Goal: Task Accomplishment & Management: Use online tool/utility

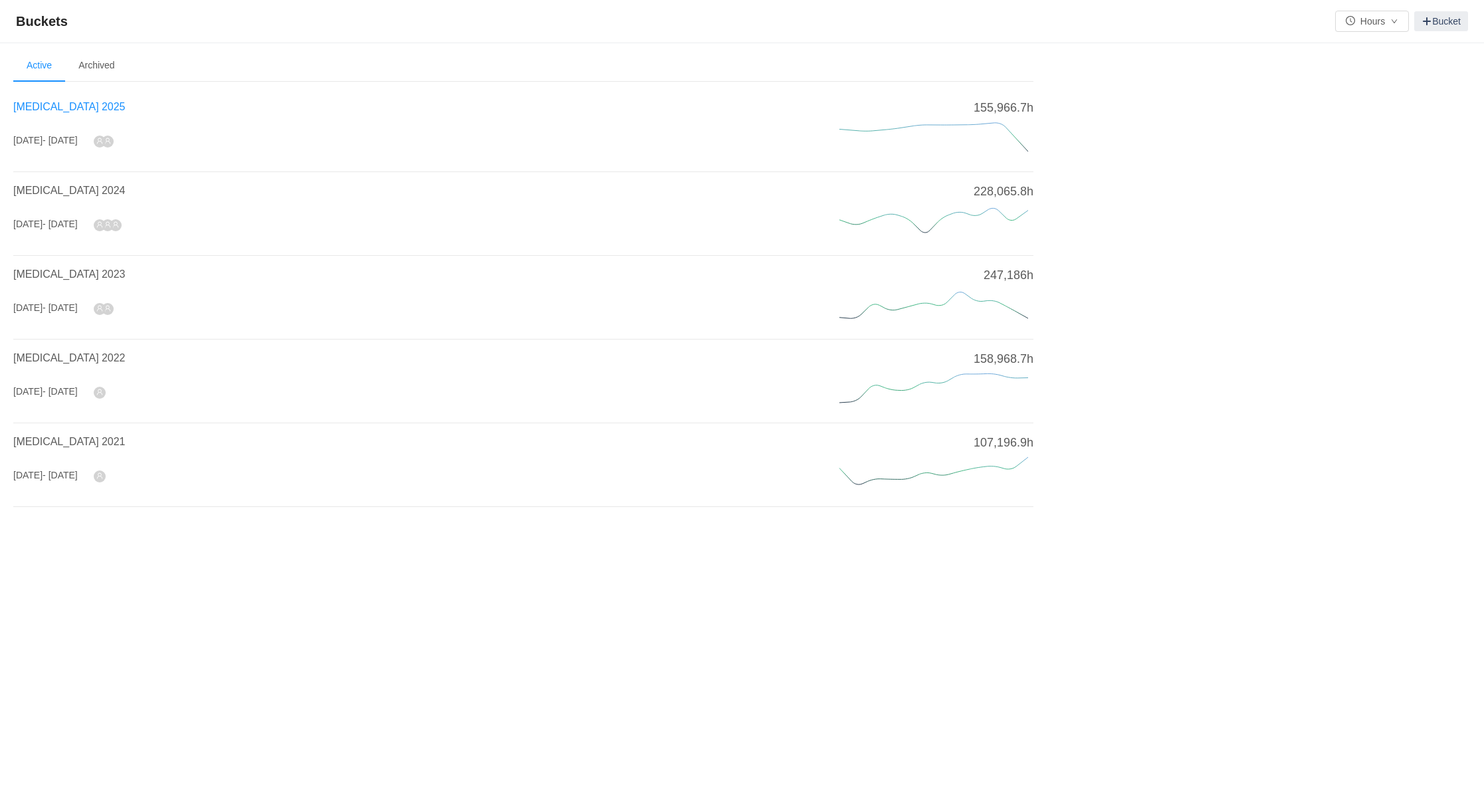
click at [48, 101] on span "[MEDICAL_DATA] 2025" at bounding box center [69, 107] width 111 height 11
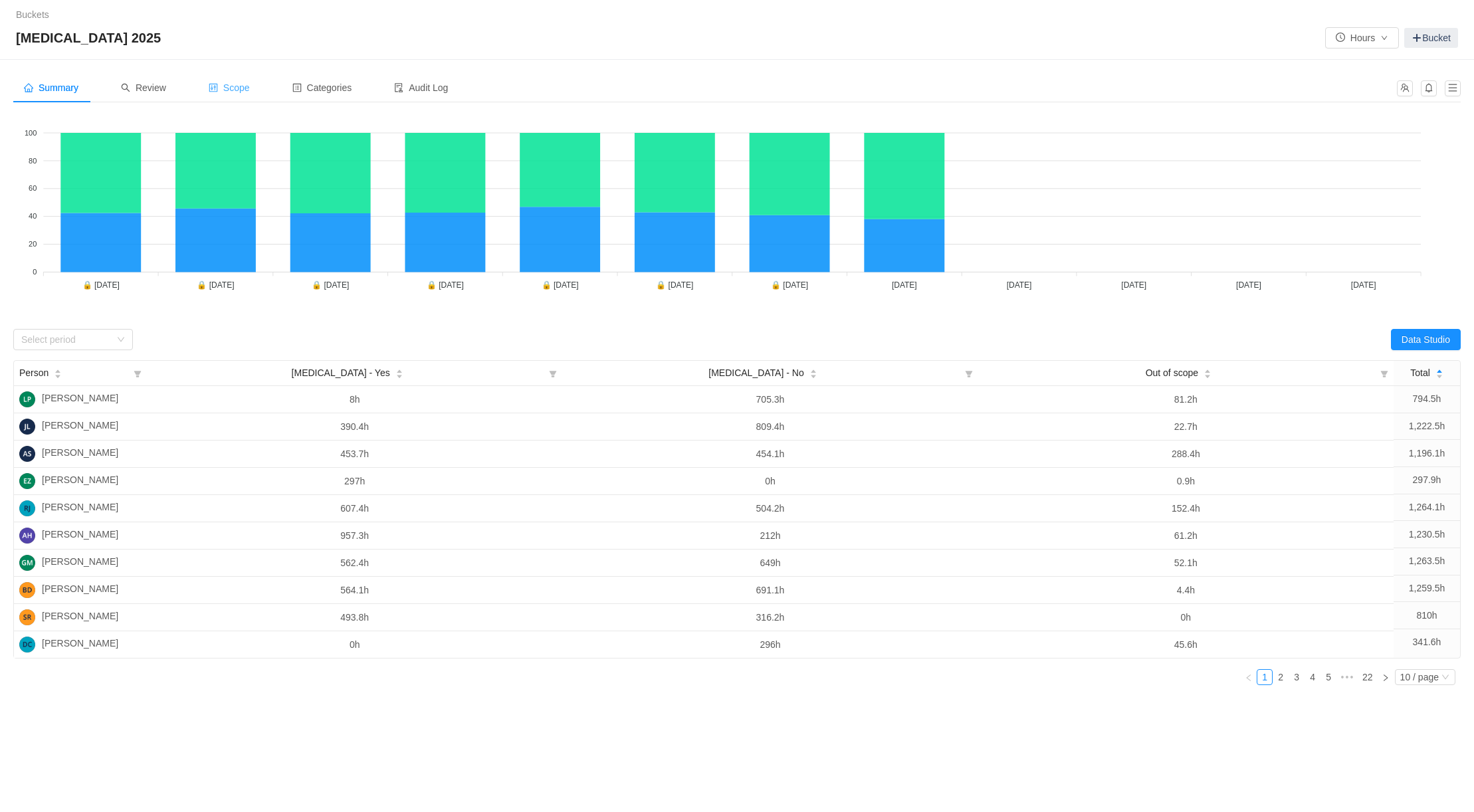
click at [231, 88] on span "Scope" at bounding box center [229, 87] width 41 height 10
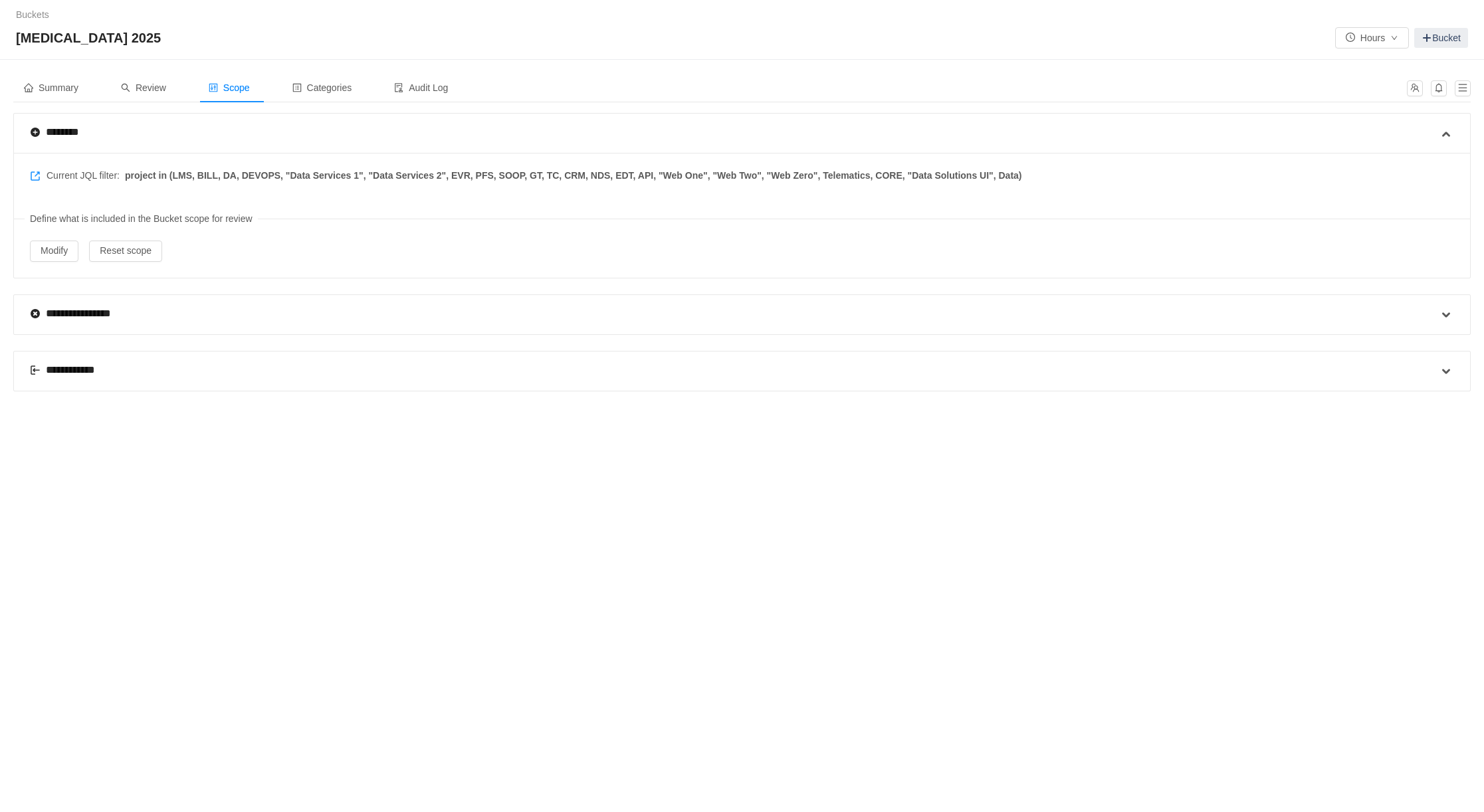
click at [64, 362] on div "**********" at bounding box center [68, 370] width 78 height 16
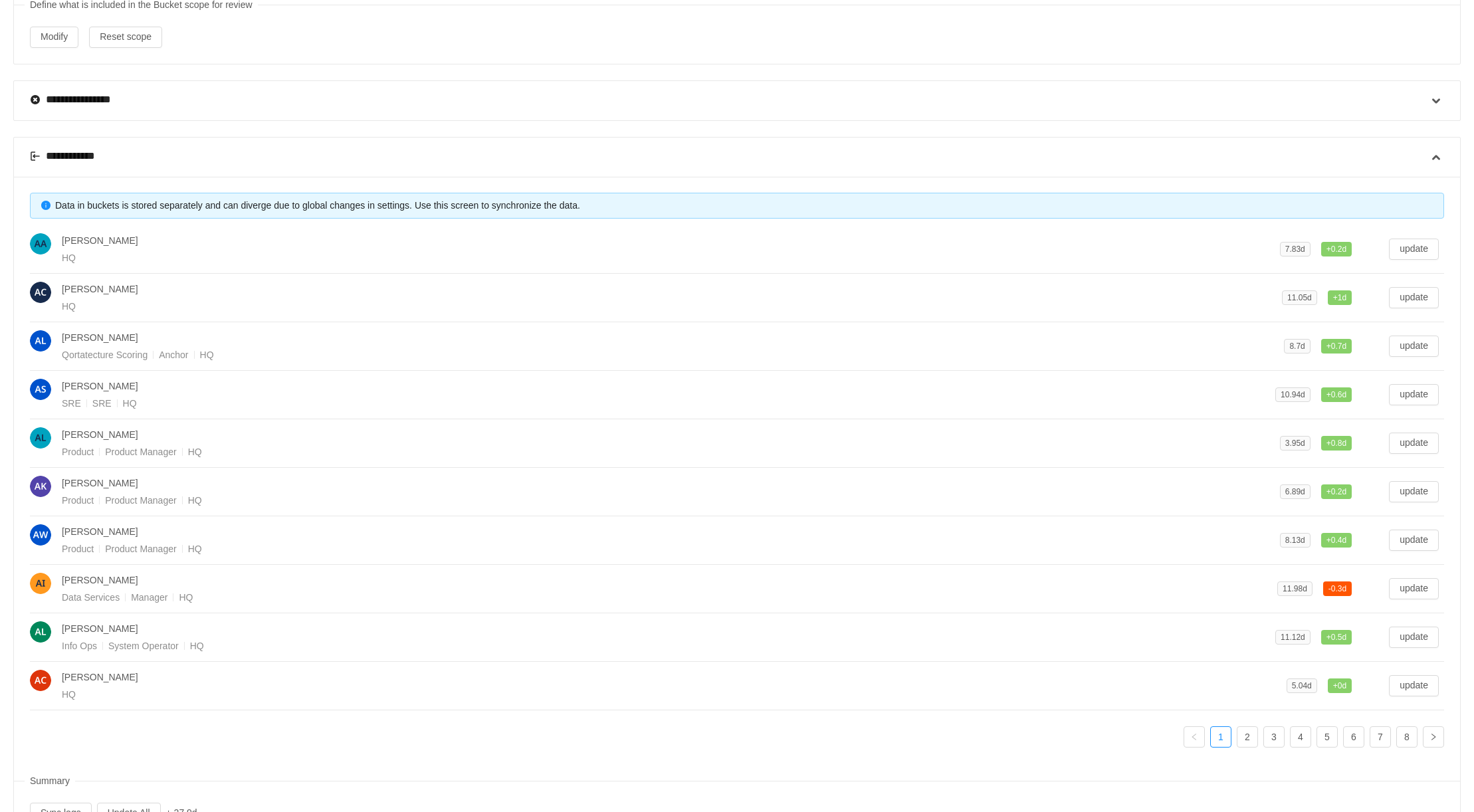
scroll to position [262, 0]
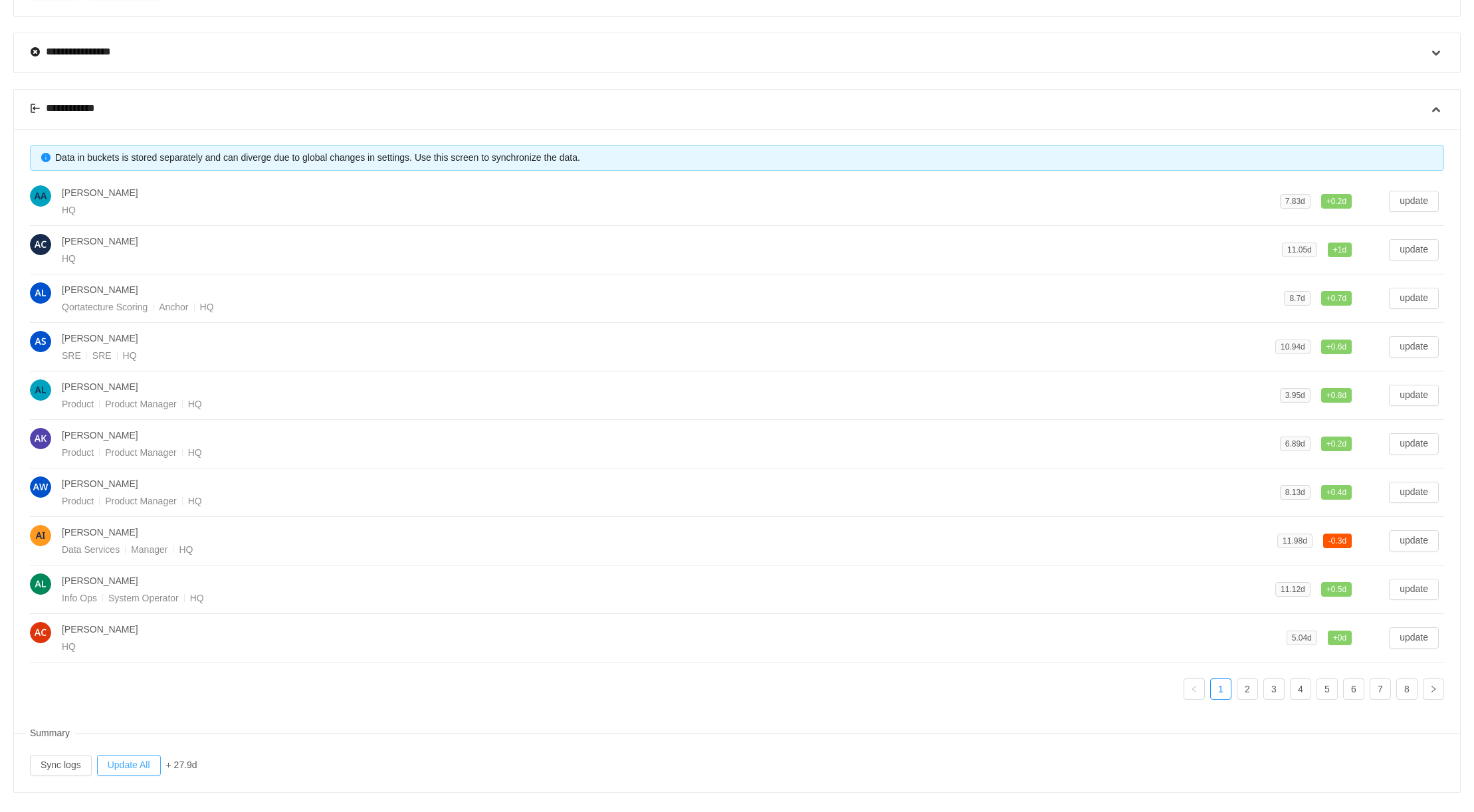
click at [138, 755] on button "Update All" at bounding box center [129, 766] width 64 height 22
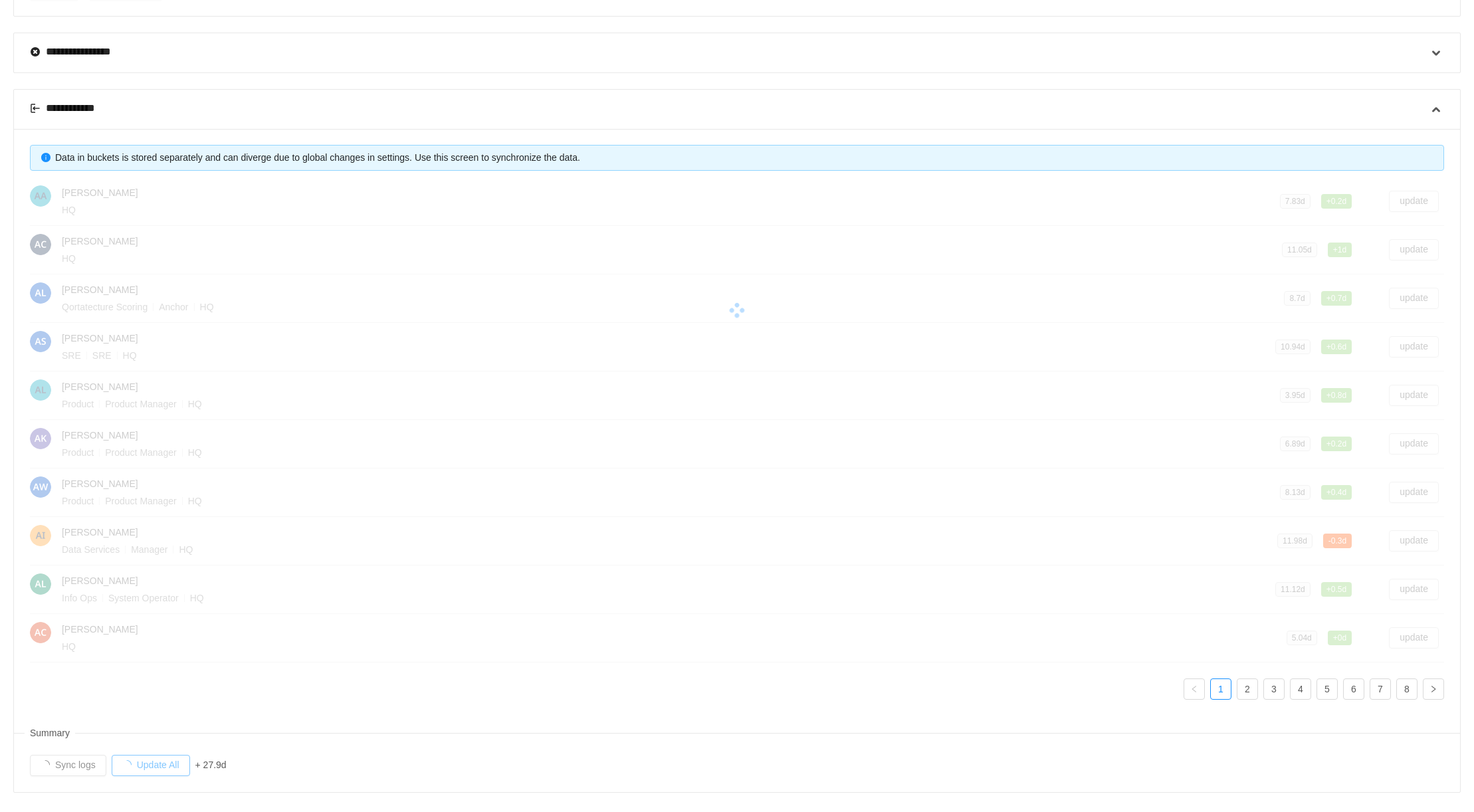
scroll to position [0, 0]
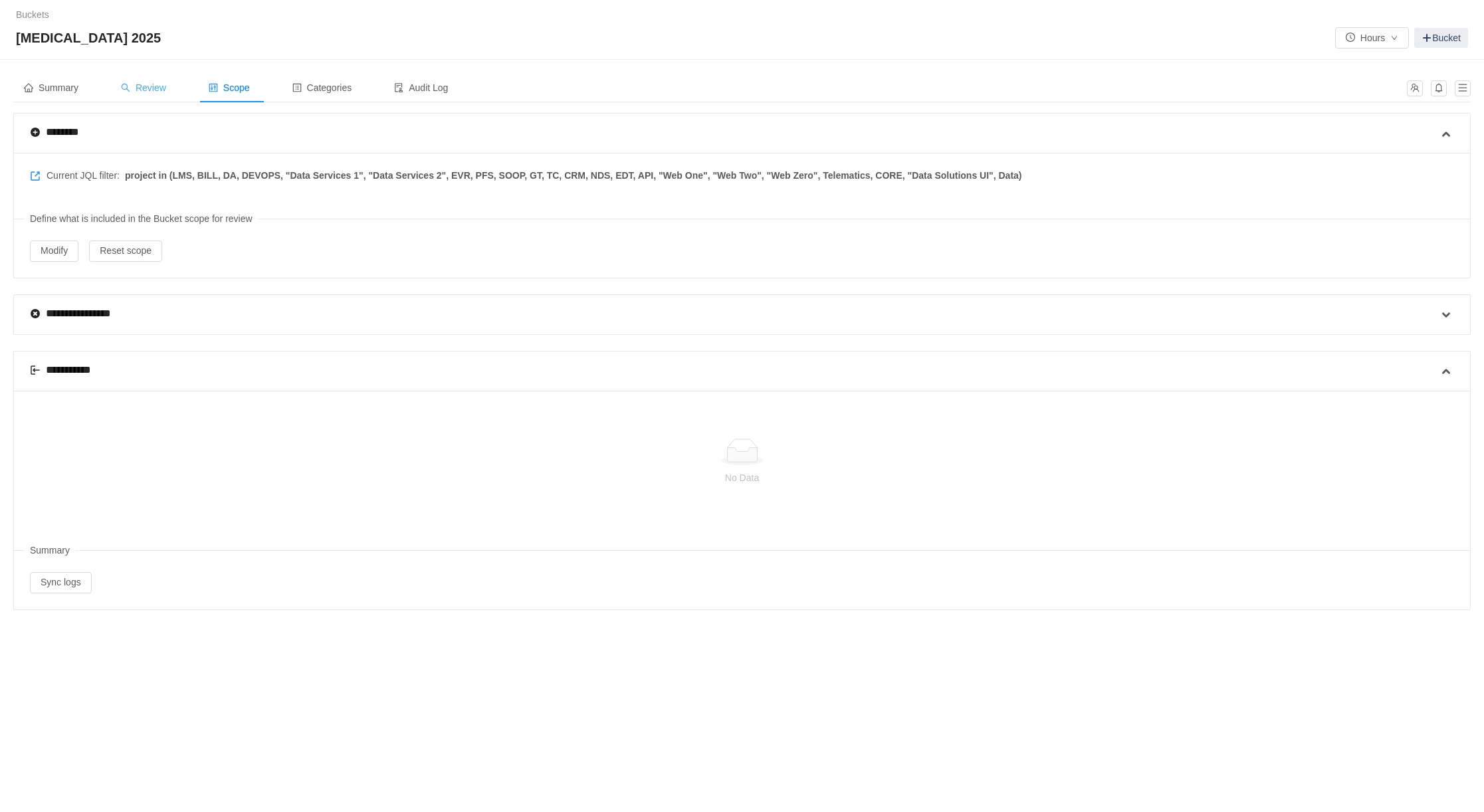
click at [151, 88] on span "Review" at bounding box center [144, 87] width 45 height 10
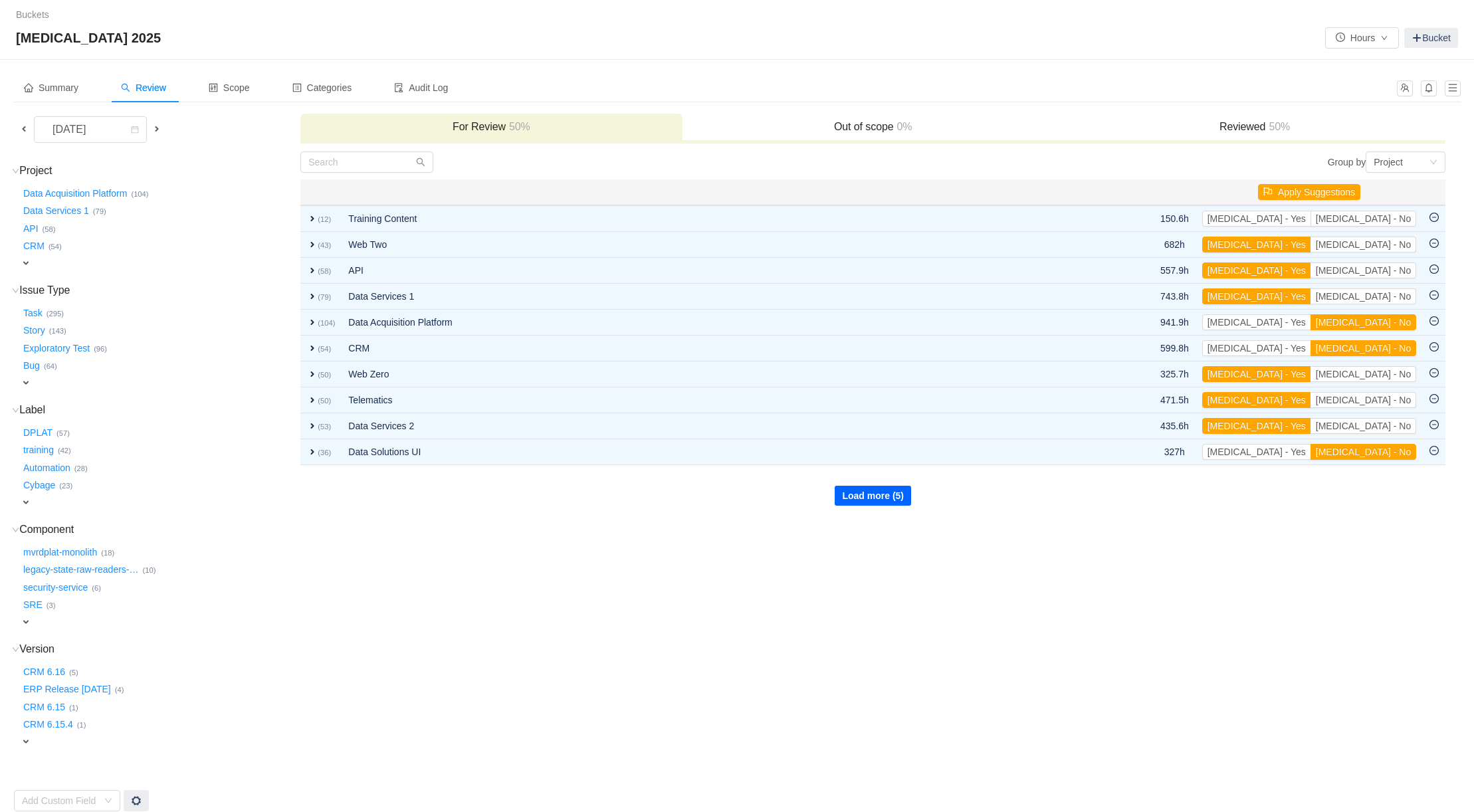
click at [872, 491] on button "Load more (5)" at bounding box center [873, 495] width 76 height 20
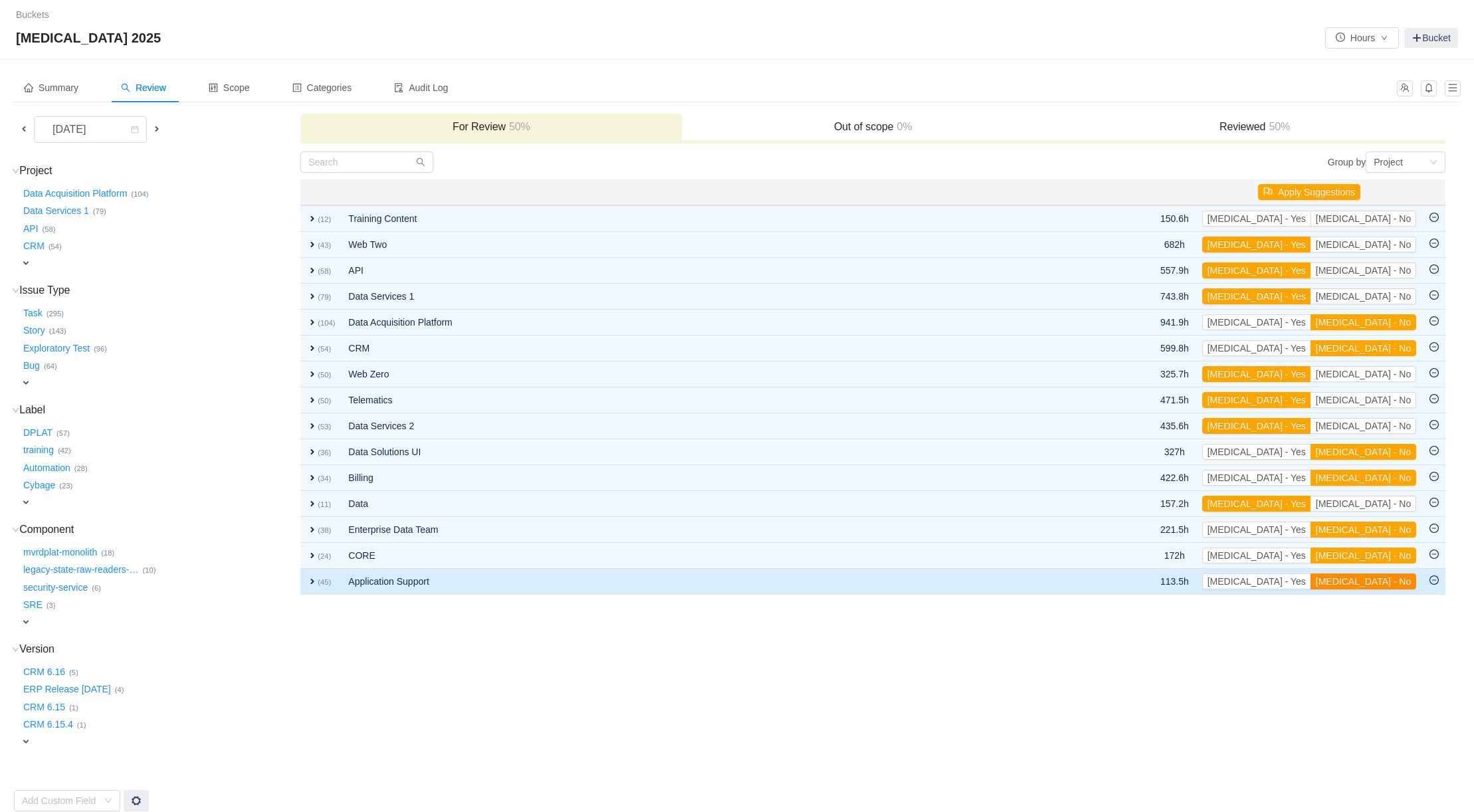
click at [1374, 573] on button "[MEDICAL_DATA] - No" at bounding box center [1363, 581] width 106 height 16
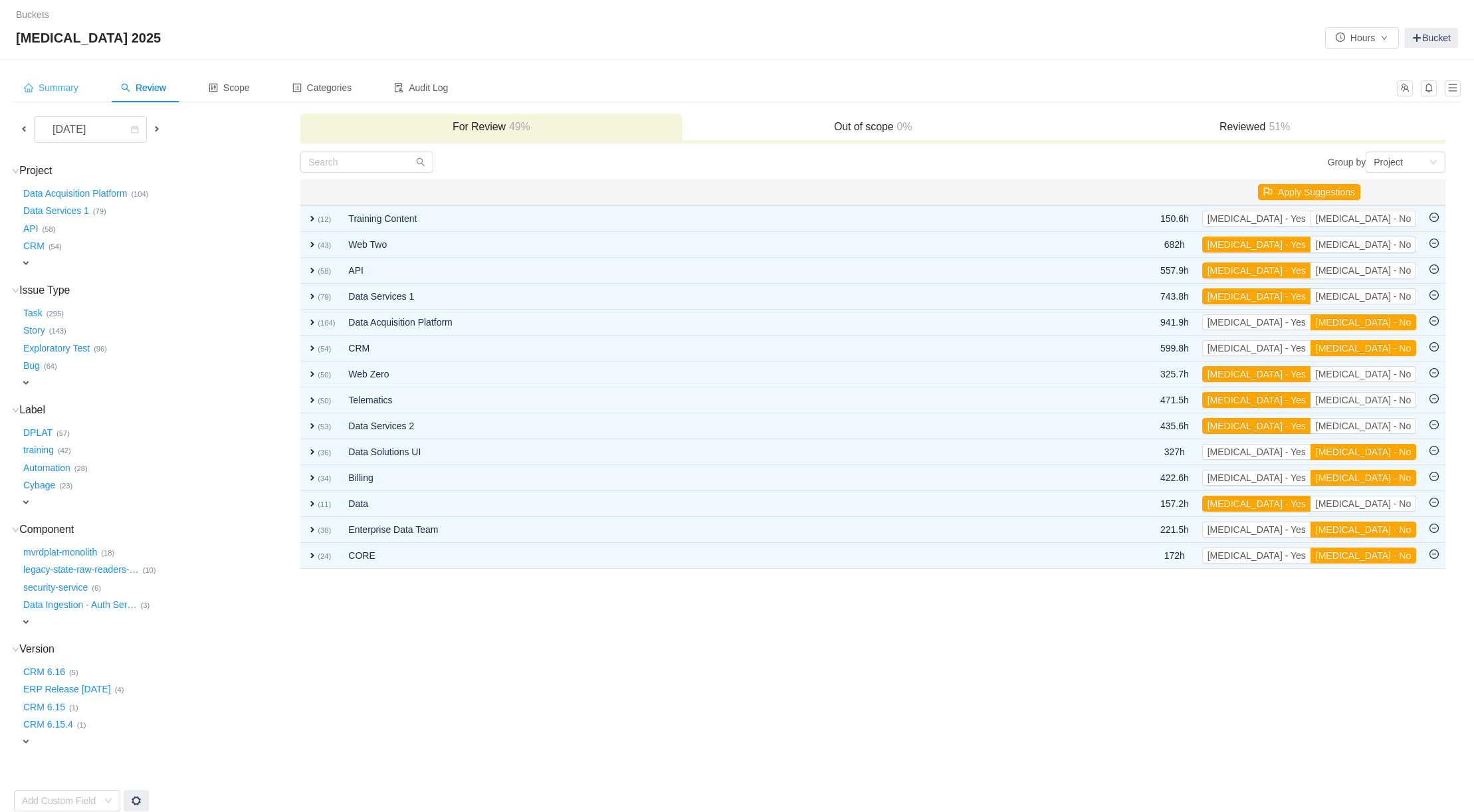
click at [79, 88] on span "Summary" at bounding box center [51, 87] width 55 height 10
